Goal: Participate in discussion: Engage in conversation with other users on a specific topic

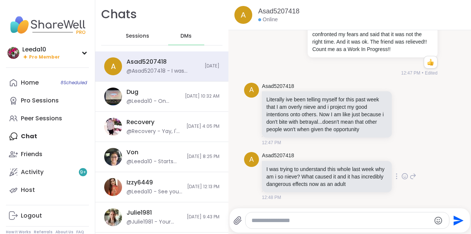
scroll to position [7270, 0]
click at [405, 114] on icon at bounding box center [404, 113] width 7 height 7
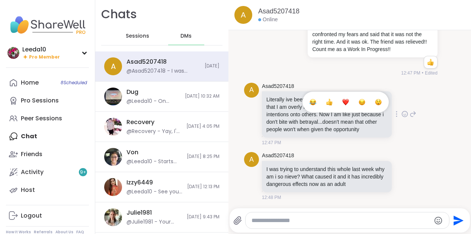
click at [331, 105] on span "Select Reaction: Thumbs up" at bounding box center [329, 101] width 7 height 7
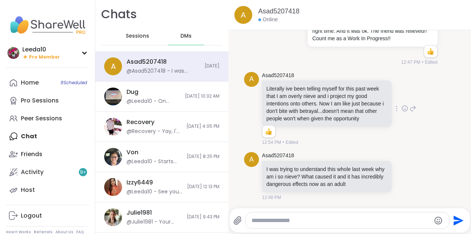
scroll to position [7280, 0]
click at [403, 176] on icon at bounding box center [404, 175] width 7 height 7
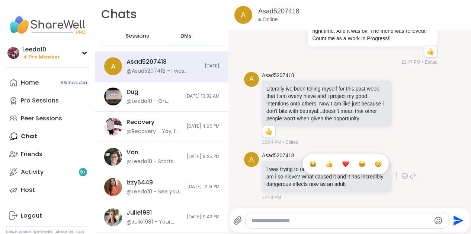
click at [330, 162] on div "Select Reaction: Thumbs up" at bounding box center [329, 163] width 7 height 7
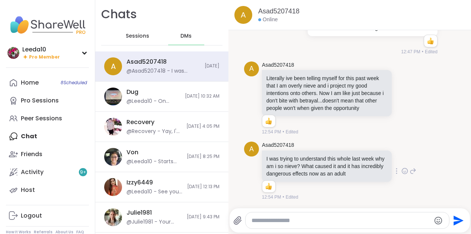
click at [298, 223] on textarea "Type your message" at bounding box center [340, 219] width 179 height 7
type textarea "**********"
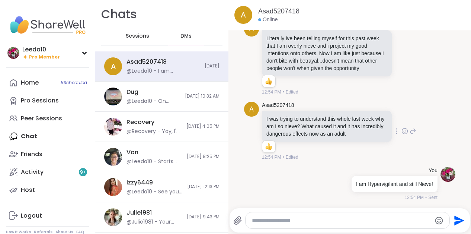
scroll to position [7331, 0]
click at [41, 123] on link "Peer Sessions" at bounding box center [47, 118] width 83 height 18
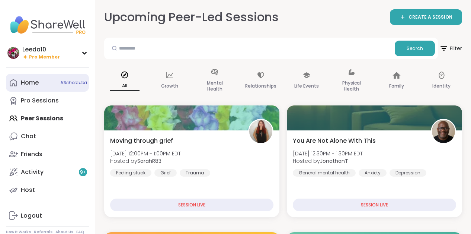
click at [35, 75] on link "Home 8 Scheduled" at bounding box center [47, 83] width 83 height 18
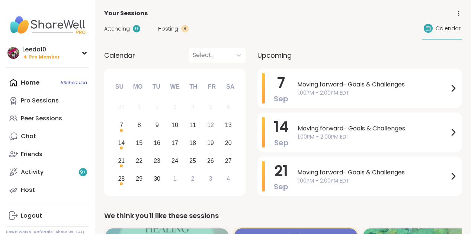
click at [170, 28] on span "Hosting" at bounding box center [168, 29] width 20 height 8
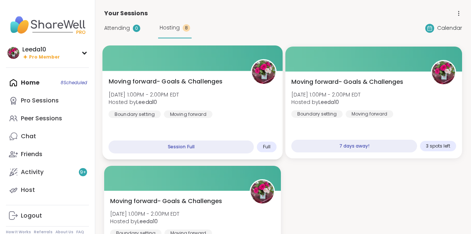
click at [171, 79] on span "Moving forward- Goals & Challenges" at bounding box center [166, 81] width 114 height 9
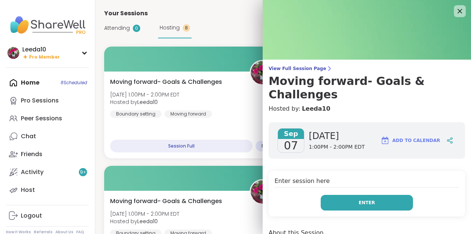
click at [387, 194] on button "Enter" at bounding box center [367, 202] width 92 height 16
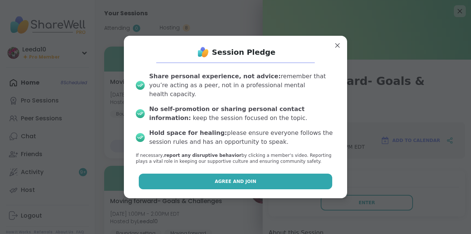
click at [315, 173] on button "Agree and Join" at bounding box center [236, 181] width 194 height 16
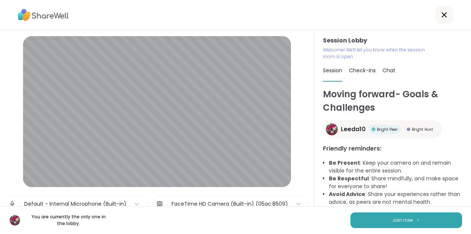
click at [344, 212] on div "You are currently the only one in the lobby. Join now" at bounding box center [235, 220] width 471 height 28
click at [359, 220] on button "Join now" at bounding box center [406, 220] width 112 height 16
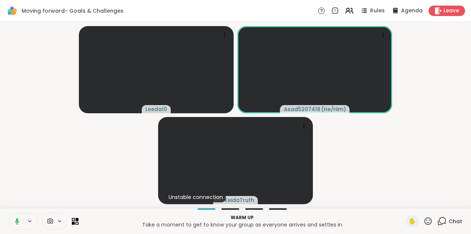
click at [17, 226] on button at bounding box center [15, 221] width 15 height 16
click at [17, 222] on icon at bounding box center [17, 221] width 7 height 7
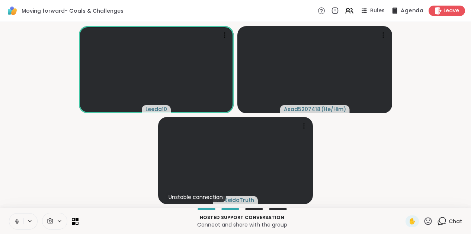
click at [408, 11] on span "Agenda" at bounding box center [411, 11] width 23 height 8
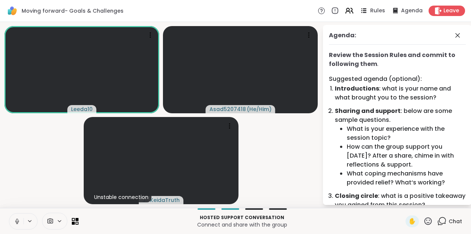
click at [374, 10] on span "Rules" at bounding box center [377, 11] width 15 height 8
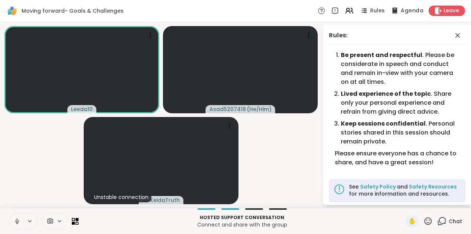
click at [408, 13] on span "Agenda" at bounding box center [411, 11] width 23 height 8
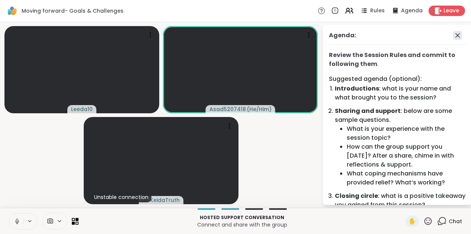
click at [459, 34] on icon at bounding box center [457, 35] width 9 height 9
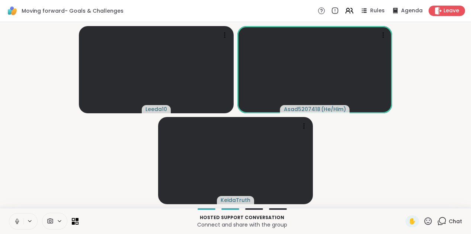
click at [446, 218] on icon at bounding box center [441, 220] width 9 height 9
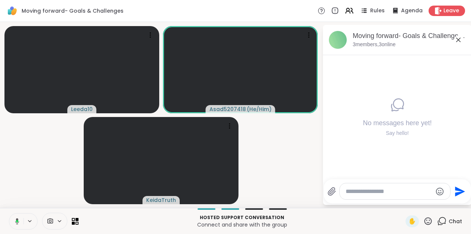
click at [381, 194] on div at bounding box center [394, 191] width 110 height 16
click at [381, 187] on textarea "Type your message" at bounding box center [388, 190] width 87 height 7
type textarea "**********"
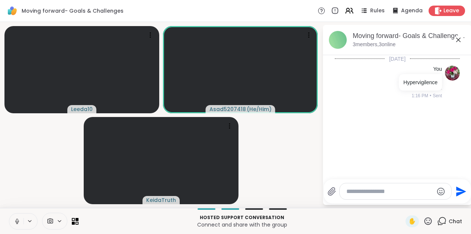
click at [458, 43] on icon at bounding box center [458, 39] width 9 height 9
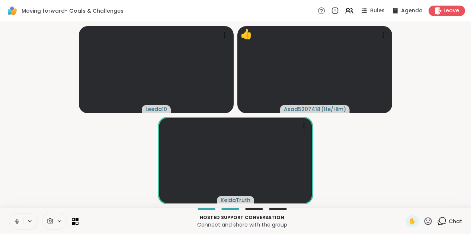
click at [432, 220] on icon at bounding box center [427, 220] width 7 height 7
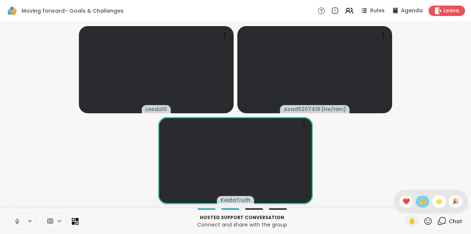
click at [425, 201] on span "👍" at bounding box center [422, 201] width 7 height 9
click at [427, 221] on icon at bounding box center [427, 220] width 9 height 9
click at [424, 200] on span "👍" at bounding box center [422, 201] width 7 height 9
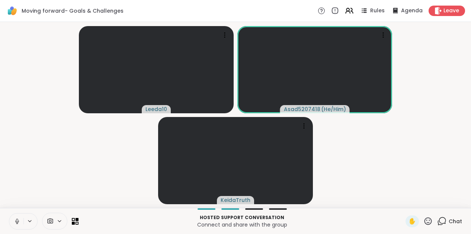
click at [428, 220] on icon at bounding box center [427, 220] width 9 height 9
click at [456, 197] on span "🎉" at bounding box center [454, 201] width 7 height 9
click at [444, 220] on div "4" at bounding box center [445, 216] width 8 height 8
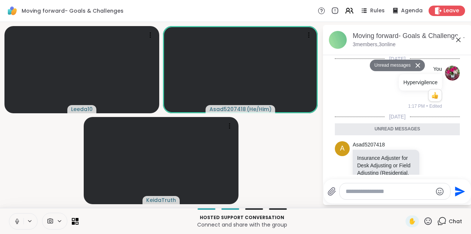
scroll to position [248, 0]
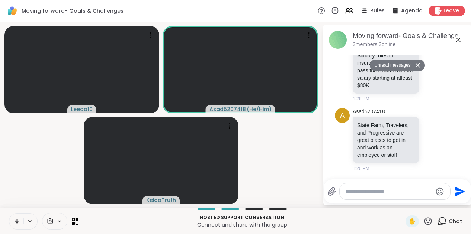
click at [378, 192] on textarea "Type your message" at bounding box center [388, 190] width 87 height 7
type textarea "**********"
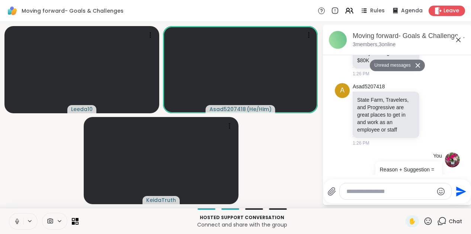
scroll to position [278, 0]
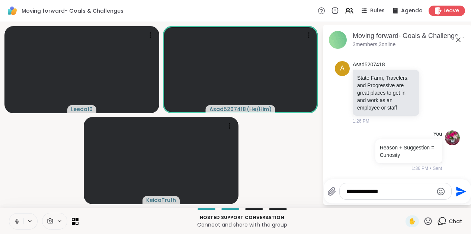
type textarea "**********"
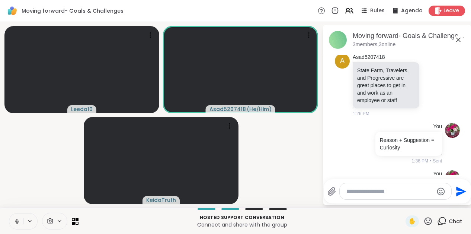
scroll to position [318, 0]
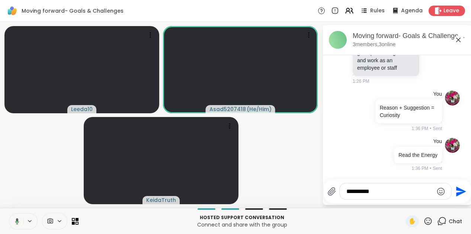
type textarea "**********"
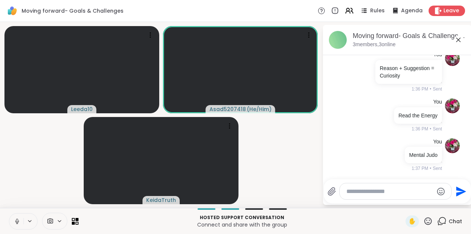
click at [427, 223] on icon at bounding box center [427, 220] width 9 height 9
click at [419, 206] on div "👍" at bounding box center [422, 201] width 13 height 12
click at [363, 192] on textarea "Type your message" at bounding box center [389, 190] width 87 height 7
type textarea "**********"
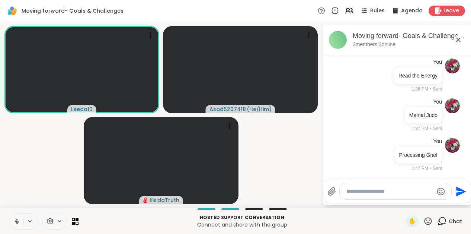
scroll to position [408, 0]
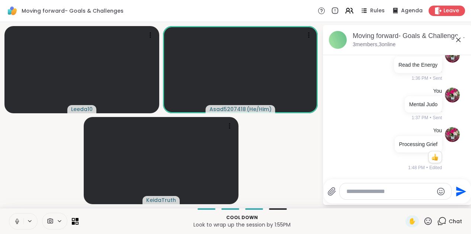
click at [428, 219] on icon at bounding box center [427, 220] width 9 height 9
click at [422, 202] on span "👍" at bounding box center [422, 201] width 7 height 9
click at [424, 219] on icon at bounding box center [427, 220] width 9 height 9
click at [413, 205] on div "✋ ❤️ 👍 🌟 🎉" at bounding box center [430, 201] width 74 height 24
click at [427, 210] on div "Cool down Look to wrap up the session by 1:55PM ✋ Chat" at bounding box center [235, 220] width 471 height 26
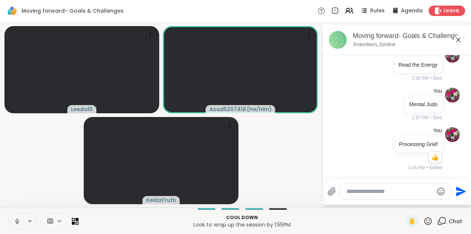
click at [428, 225] on div "✋" at bounding box center [418, 221] width 27 height 12
click at [427, 216] on icon at bounding box center [427, 220] width 9 height 9
click at [405, 202] on span "❤️" at bounding box center [405, 201] width 7 height 9
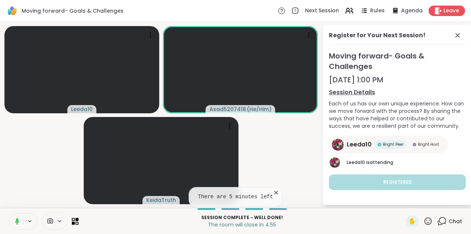
click at [285, 178] on video-player-container "Leeda10 Asad5207418 ( He/Him ) KeidaTruth" at bounding box center [160, 115] width 313 height 180
click at [274, 192] on icon at bounding box center [275, 192] width 7 height 7
click at [458, 33] on icon at bounding box center [457, 35] width 4 height 4
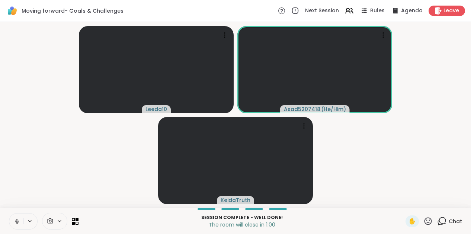
click at [445, 225] on div "Chat" at bounding box center [449, 221] width 25 height 12
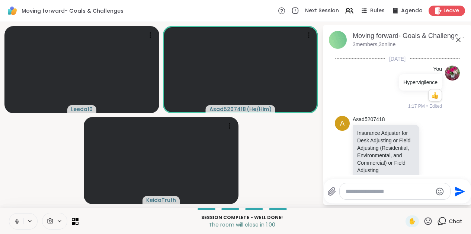
scroll to position [400, 0]
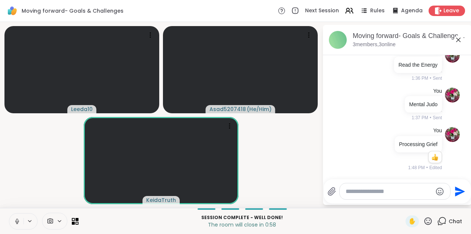
click at [402, 190] on textarea "Type your message" at bounding box center [388, 190] width 87 height 7
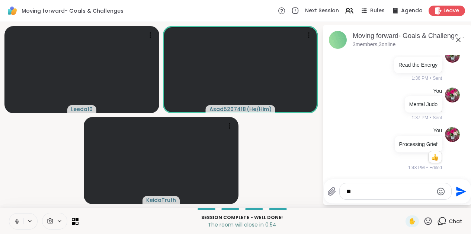
type textarea "*"
type textarea "**********"
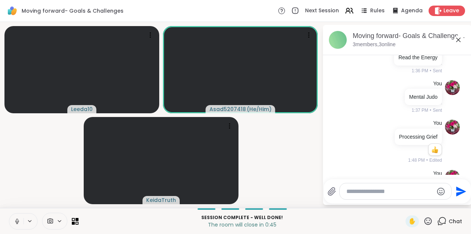
scroll to position [447, 0]
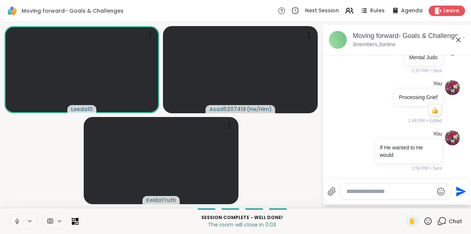
click at [458, 40] on icon at bounding box center [458, 40] width 4 height 4
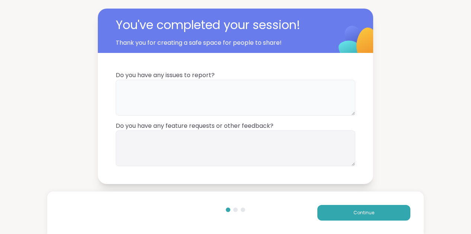
click at [304, 86] on textarea at bounding box center [235, 98] width 239 height 36
type textarea "****"
click at [287, 142] on textarea at bounding box center [235, 148] width 239 height 36
type textarea "**********"
click at [359, 211] on span "Continue" at bounding box center [363, 212] width 21 height 7
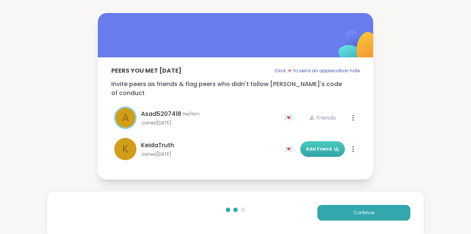
click at [315, 148] on button "Add Friend" at bounding box center [322, 149] width 45 height 16
click at [356, 209] on span "Continue" at bounding box center [363, 212] width 21 height 7
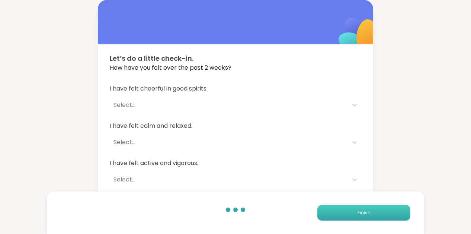
click at [356, 209] on button "Finish" at bounding box center [363, 213] width 93 height 16
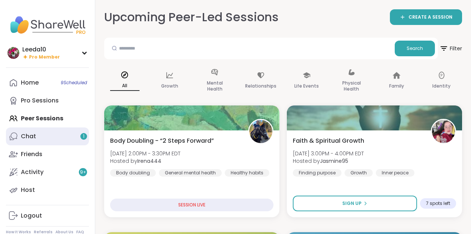
click at [29, 136] on div "Chat 1" at bounding box center [28, 136] width 15 height 8
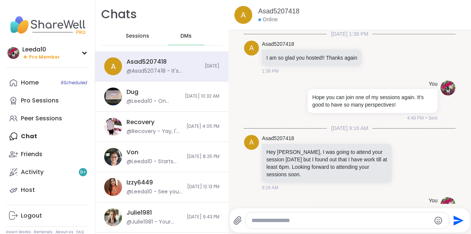
scroll to position [7432, 0]
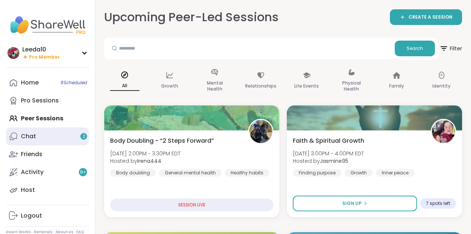
click at [68, 132] on link "Chat 2" at bounding box center [47, 136] width 83 height 18
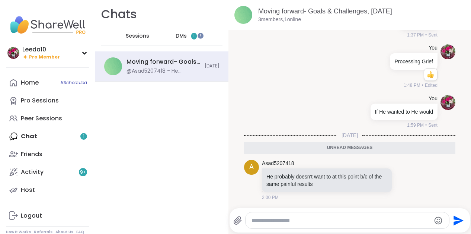
click at [184, 36] on span "DMs" at bounding box center [181, 35] width 11 height 7
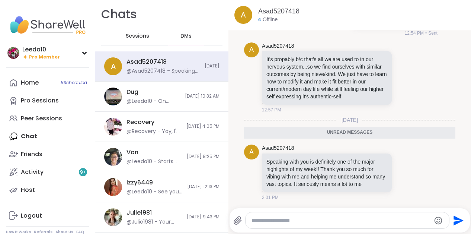
scroll to position [7495, 0]
click at [404, 173] on icon at bounding box center [404, 173] width 2 height 1
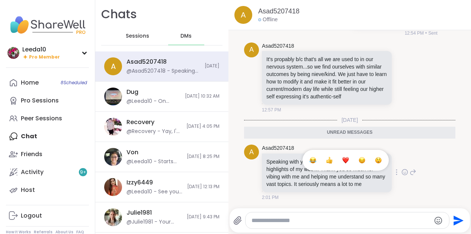
click at [329, 160] on div "Select Reaction: Thumbs up" at bounding box center [329, 160] width 7 height 7
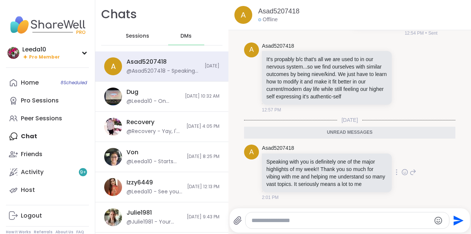
scroll to position [7505, 0]
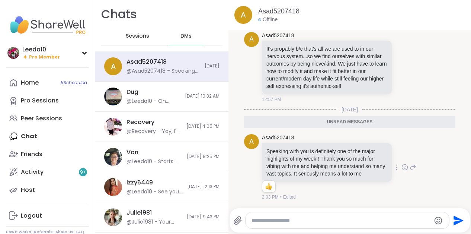
click at [411, 171] on icon at bounding box center [412, 166] width 7 height 9
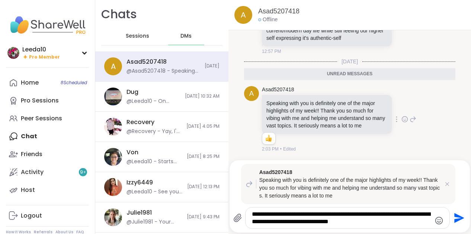
type textarea "**********"
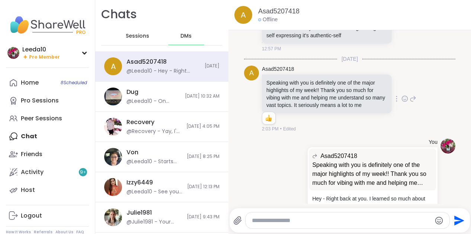
scroll to position [7585, 0]
